Goal: Check status: Check status

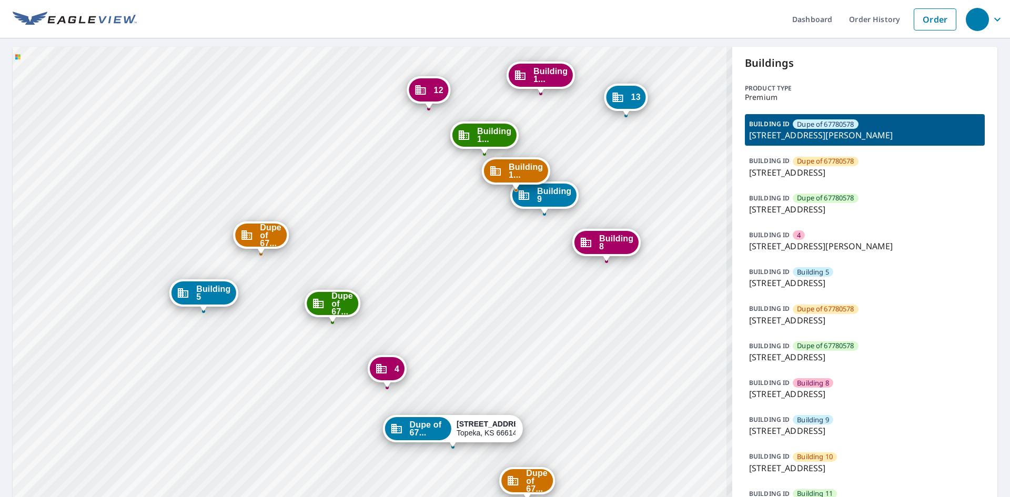
drag, startPoint x: 474, startPoint y: 362, endPoint x: 501, endPoint y: 248, distance: 117.0
click at [501, 248] on div "Dupe of 67... [STREET_ADDRESS] Dupe of 67... [STREET_ADDRESS] 4 [STREET_ADDRESS…" at bounding box center [373, 415] width 720 height 736
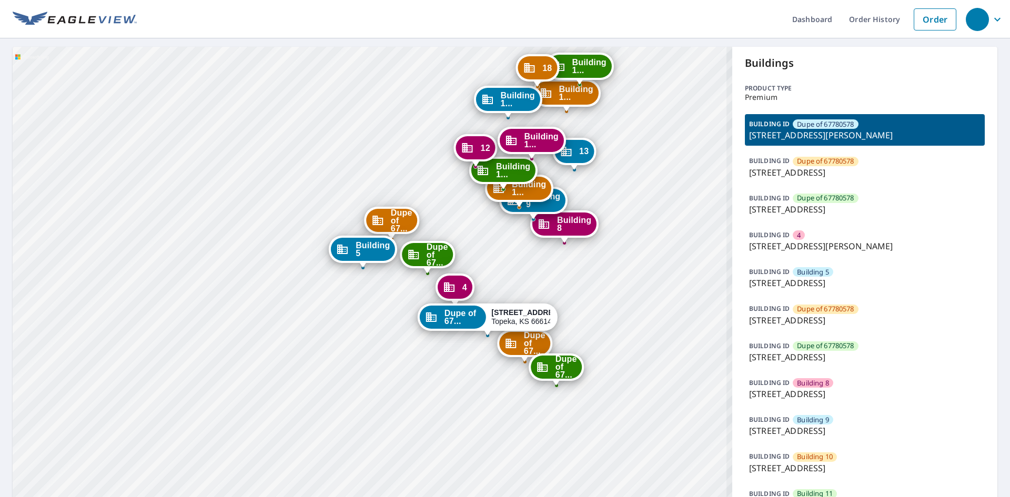
drag, startPoint x: 540, startPoint y: 245, endPoint x: 517, endPoint y: 295, distance: 54.6
click at [517, 295] on div "Dupe of 67... [STREET_ADDRESS] Dupe of 67... [STREET_ADDRESS] 4 [STREET_ADDRESS…" at bounding box center [373, 415] width 720 height 736
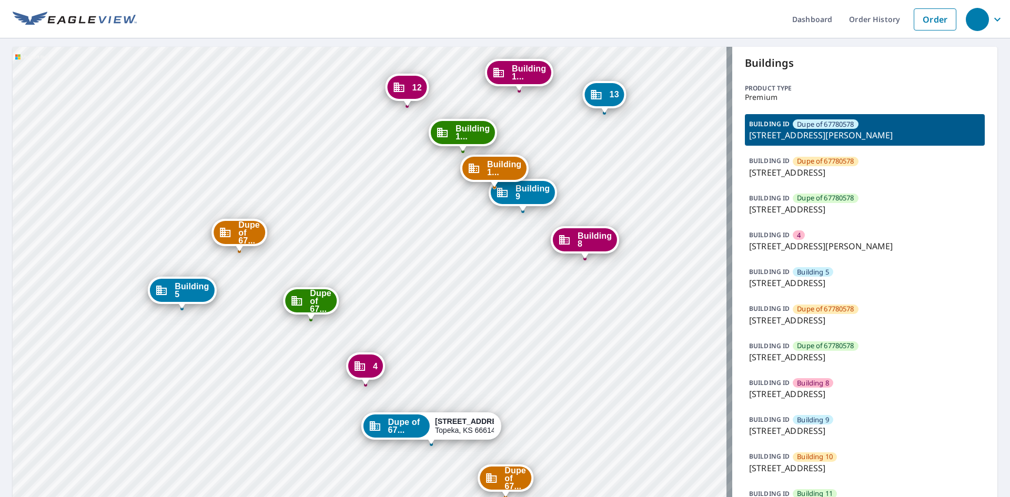
drag, startPoint x: 497, startPoint y: 269, endPoint x: 477, endPoint y: 229, distance: 44.7
click at [477, 230] on div "Dupe of 67... [STREET_ADDRESS] Dupe of 67... [STREET_ADDRESS] 4 [STREET_ADDRESS…" at bounding box center [373, 415] width 720 height 736
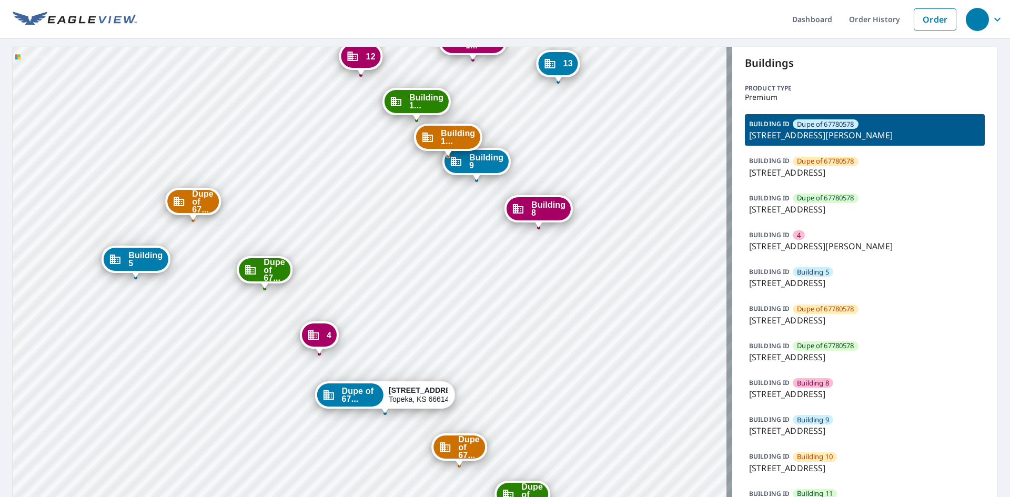
drag, startPoint x: 477, startPoint y: 229, endPoint x: 448, endPoint y: 197, distance: 43.2
click at [448, 205] on div "Dupe of 67... [STREET_ADDRESS] Dupe of 67... [STREET_ADDRESS] 4 [STREET_ADDRESS…" at bounding box center [373, 415] width 720 height 736
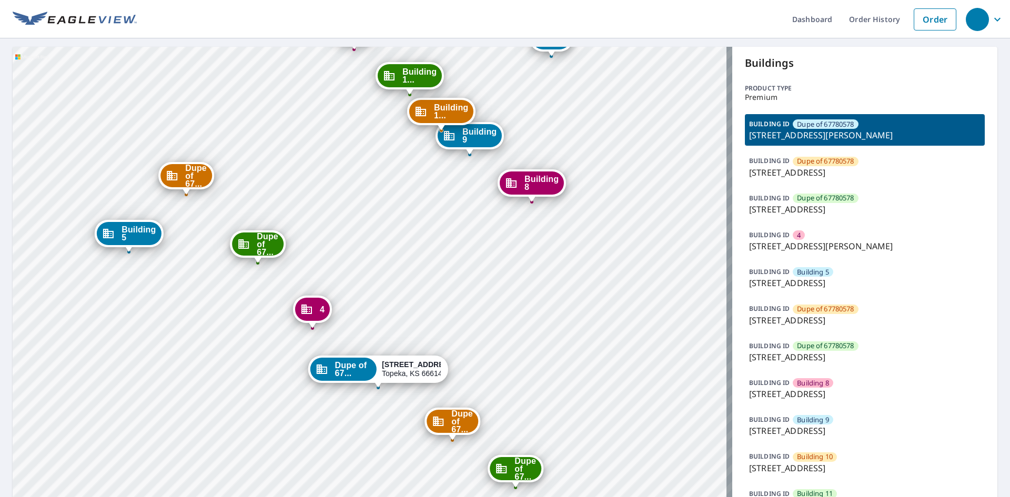
drag, startPoint x: 371, startPoint y: 463, endPoint x: 368, endPoint y: 475, distance: 12.1
click at [368, 475] on div "Dupe of 67... [STREET_ADDRESS] Dupe of 67... [STREET_ADDRESS] 4 [STREET_ADDRESS…" at bounding box center [373, 415] width 720 height 736
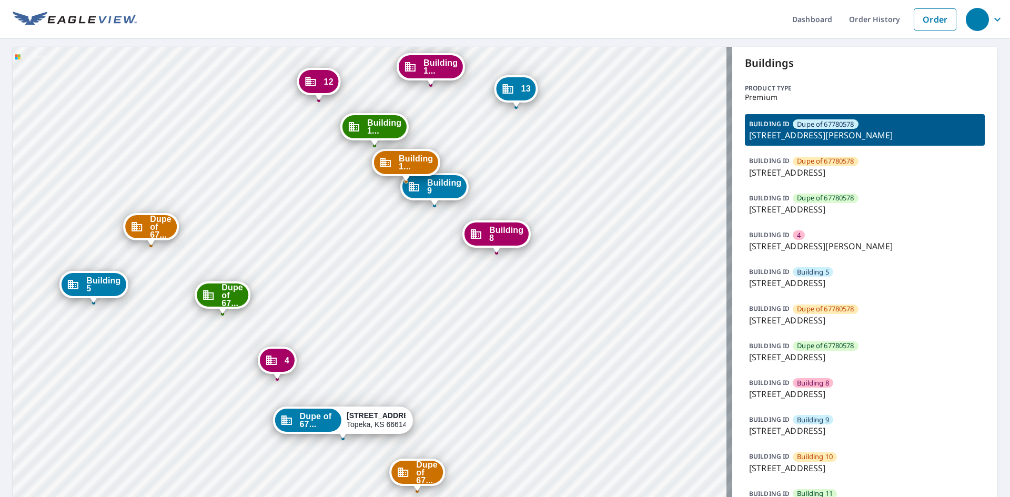
drag, startPoint x: 335, startPoint y: 496, endPoint x: 334, endPoint y: 469, distance: 27.4
click at [325, 497] on html "Dashboard Order History Order Dupe of 67... [STREET_ADDRESS] Dupe of 67... [STR…" at bounding box center [505, 248] width 1010 height 497
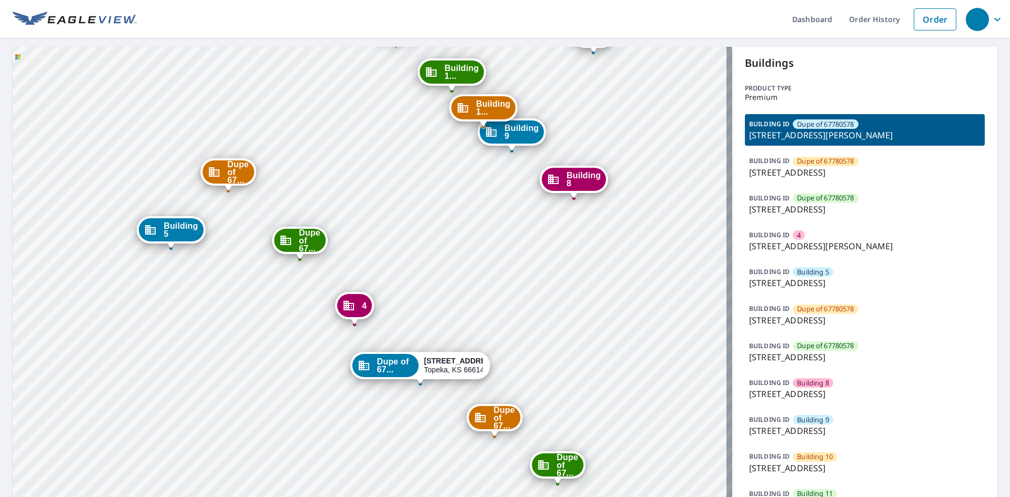
drag, startPoint x: 407, startPoint y: 409, endPoint x: 413, endPoint y: 443, distance: 33.6
click at [413, 442] on div "Dupe of 67... [STREET_ADDRESS] Dupe of 67... [STREET_ADDRESS] 4 [STREET_ADDRESS…" at bounding box center [373, 415] width 720 height 736
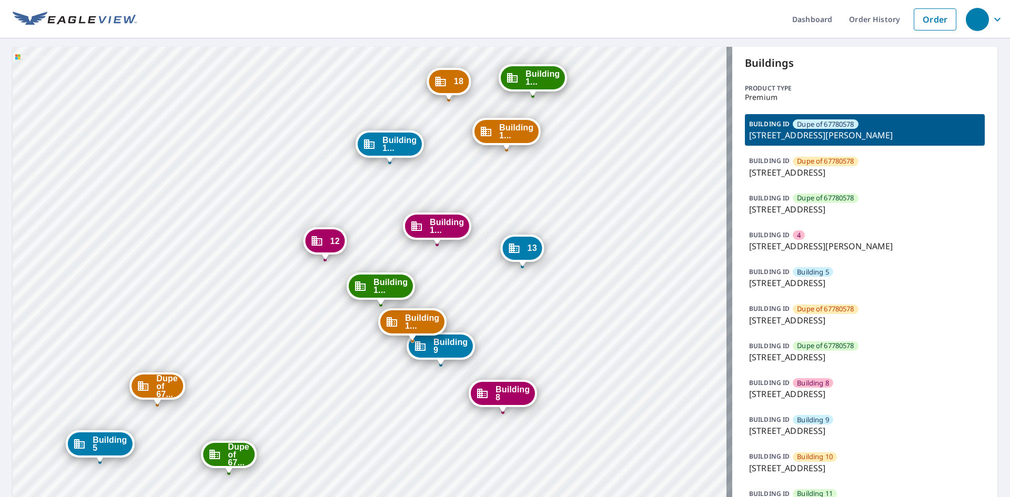
drag, startPoint x: 421, startPoint y: 260, endPoint x: 350, endPoint y: 474, distance: 225.1
click at [350, 474] on div "Dupe of 67... [STREET_ADDRESS] Dupe of 67... [STREET_ADDRESS] 4 [STREET_ADDRESS…" at bounding box center [373, 415] width 720 height 736
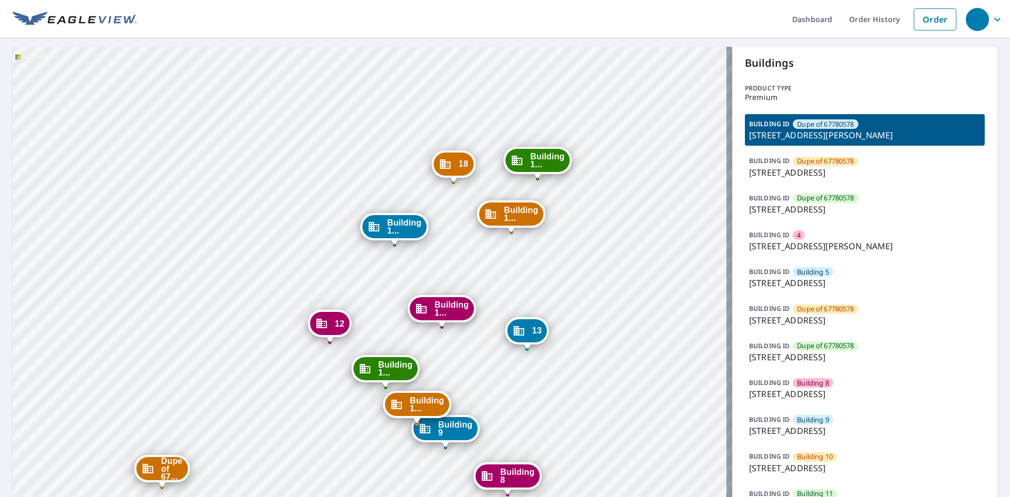
drag, startPoint x: 350, startPoint y: 387, endPoint x: 302, endPoint y: 278, distance: 119.4
click at [295, 284] on div "Dupe of 67... [STREET_ADDRESS] Dupe of 67... [STREET_ADDRESS] 4 [STREET_ADDRESS…" at bounding box center [373, 415] width 720 height 736
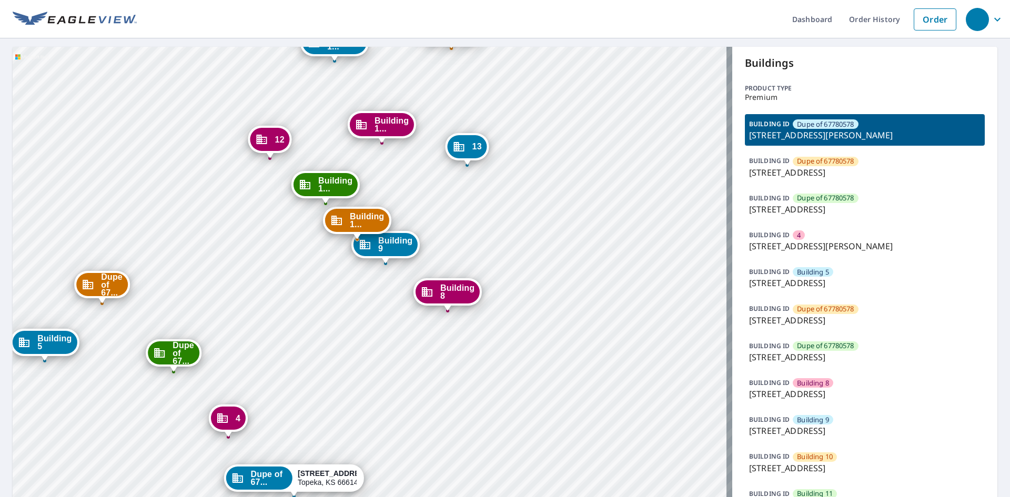
drag, startPoint x: 325, startPoint y: 343, endPoint x: 460, endPoint y: 279, distance: 149.5
click at [459, 280] on div "Dupe of 67... [STREET_ADDRESS] Dupe of 67... [STREET_ADDRESS] 4 [STREET_ADDRESS…" at bounding box center [373, 415] width 720 height 736
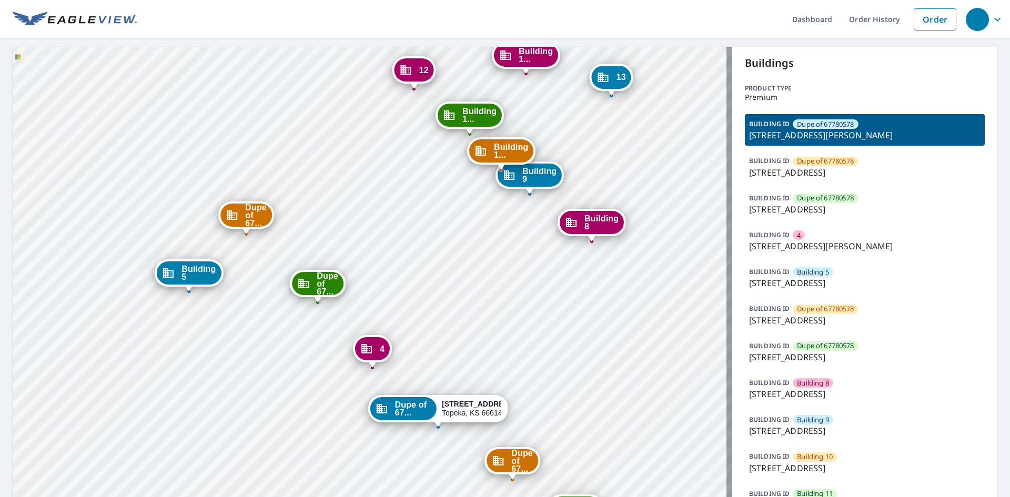
drag, startPoint x: 480, startPoint y: 297, endPoint x: 536, endPoint y: 215, distance: 99.2
click at [533, 219] on div "Dupe of 67... [STREET_ADDRESS] Dupe of 67... [STREET_ADDRESS] 4 [STREET_ADDRESS…" at bounding box center [373, 415] width 720 height 736
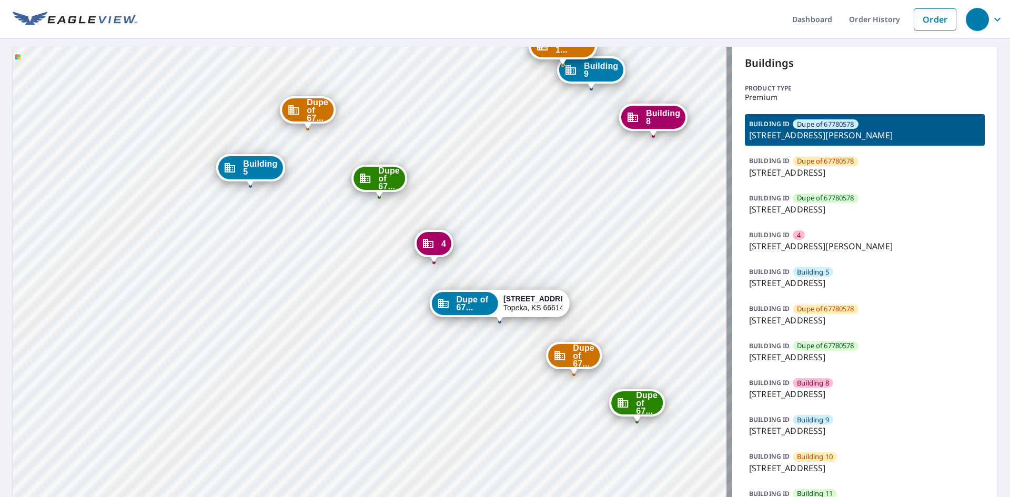
drag, startPoint x: 550, startPoint y: 259, endPoint x: 546, endPoint y: 202, distance: 58.0
click at [546, 202] on div "Dupe of 67... [STREET_ADDRESS] Dupe of 67... [STREET_ADDRESS] 4 [STREET_ADDRESS…" at bounding box center [373, 415] width 720 height 736
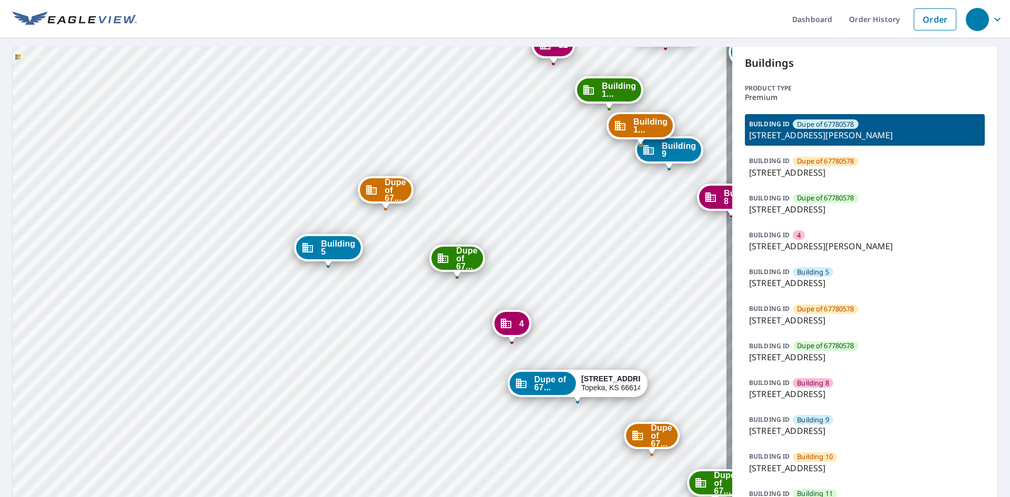
drag, startPoint x: 386, startPoint y: 290, endPoint x: 505, endPoint y: 406, distance: 166.0
click at [510, 409] on div "Dupe of 67... [STREET_ADDRESS] Dupe of 67... [STREET_ADDRESS] 4 [STREET_ADDRESS…" at bounding box center [373, 415] width 720 height 736
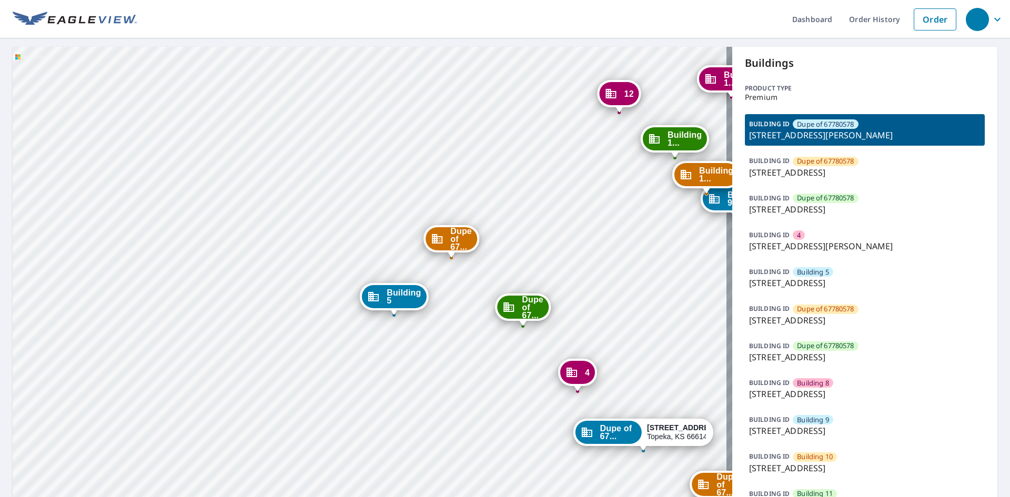
drag, startPoint x: 371, startPoint y: 343, endPoint x: 387, endPoint y: 369, distance: 30.4
click at [387, 369] on div "Dupe of 67... [STREET_ADDRESS] Dupe of 67... [STREET_ADDRESS] 4 [STREET_ADDRESS…" at bounding box center [373, 415] width 720 height 736
